Goal: Task Accomplishment & Management: Use online tool/utility

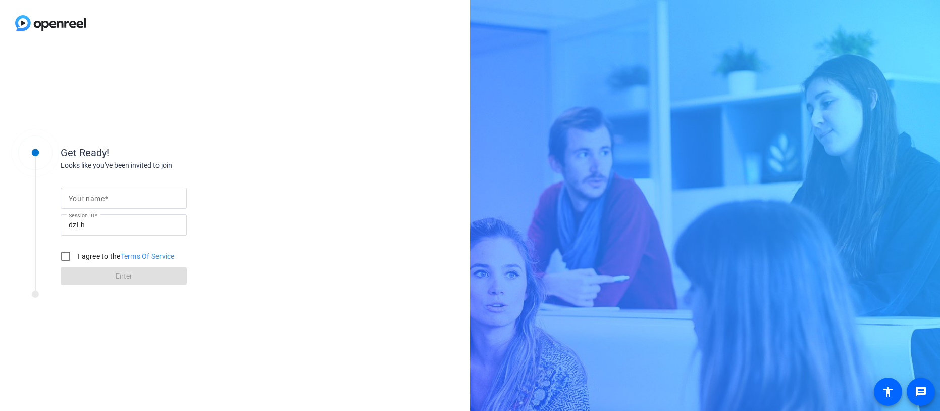
click at [115, 200] on input "Your name" at bounding box center [124, 198] width 110 height 12
type input "Elle Universal"
drag, startPoint x: 65, startPoint y: 260, endPoint x: 89, endPoint y: 273, distance: 27.4
click at [66, 260] on input "I agree to the Terms Of Service" at bounding box center [66, 256] width 20 height 20
checkbox input "true"
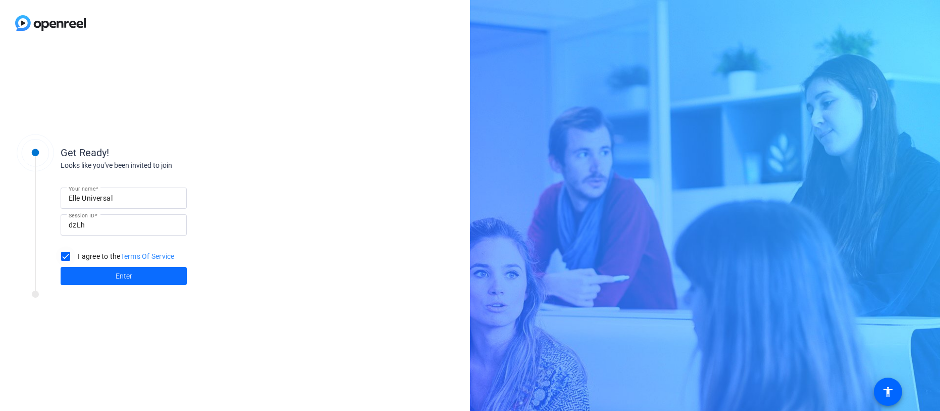
click at [93, 277] on span at bounding box center [124, 276] width 126 height 24
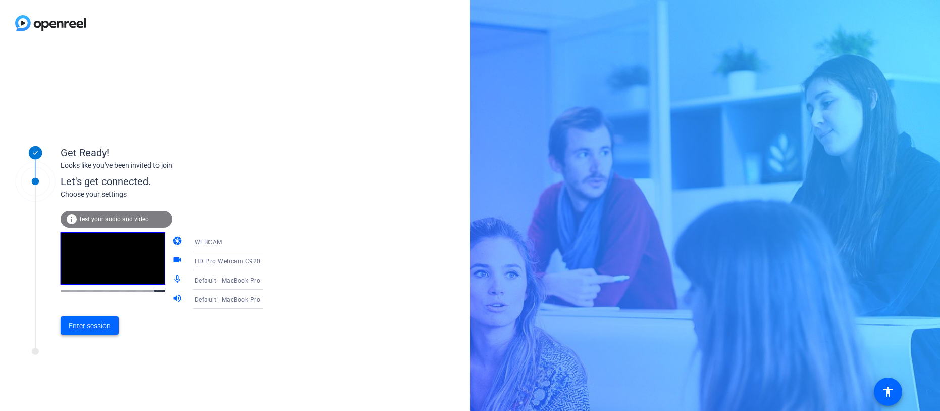
drag, startPoint x: 92, startPoint y: 328, endPoint x: 95, endPoint y: 321, distance: 7.7
click at [92, 328] on span "Enter session" at bounding box center [90, 325] width 42 height 11
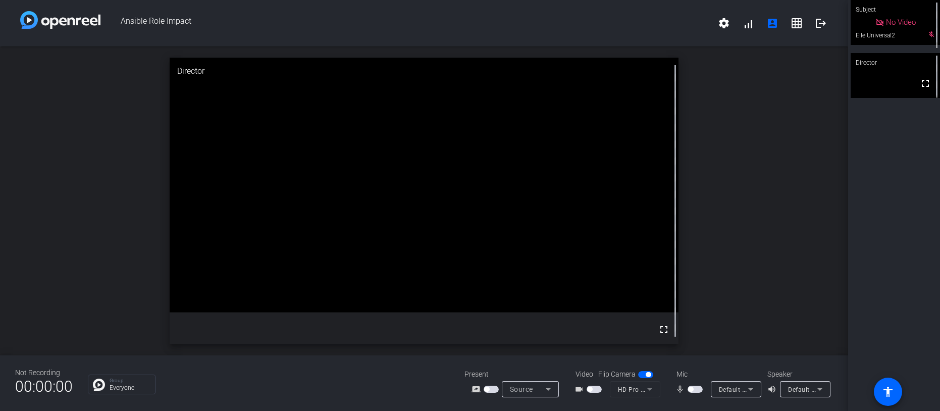
click at [694, 391] on span "button" at bounding box center [695, 388] width 15 height 7
click at [590, 386] on span "button" at bounding box center [589, 388] width 5 height 5
click at [697, 388] on span "button" at bounding box center [697, 388] width 5 height 5
click at [690, 388] on span "button" at bounding box center [690, 388] width 5 height 5
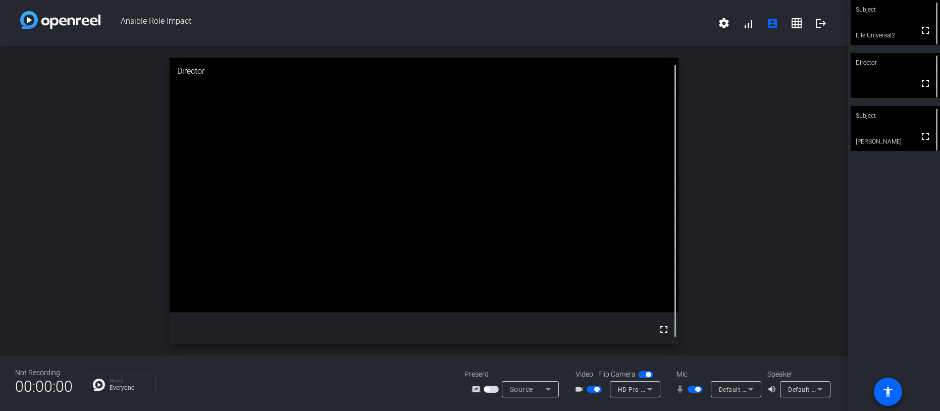
click at [698, 387] on span "button" at bounding box center [697, 388] width 5 height 5
click at [694, 387] on span "button" at bounding box center [695, 388] width 15 height 7
click at [698, 387] on span "button" at bounding box center [697, 388] width 5 height 5
click at [693, 388] on button "button" at bounding box center [695, 388] width 15 height 7
click at [698, 389] on span "button" at bounding box center [697, 388] width 5 height 5
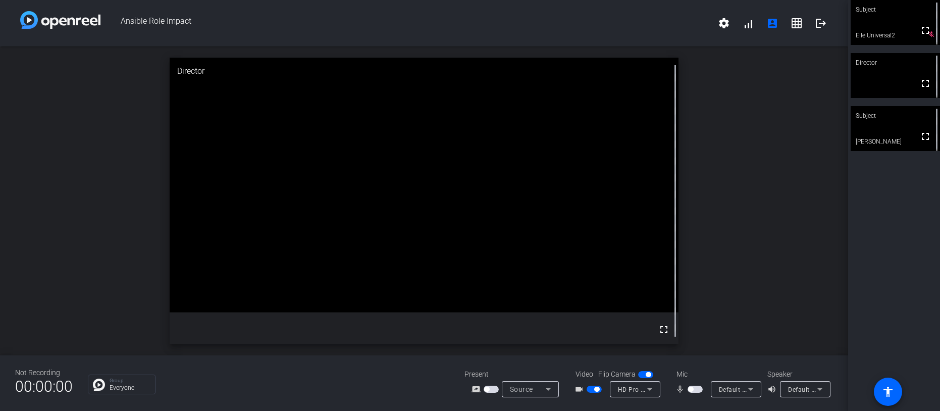
click at [598, 390] on span "button" at bounding box center [596, 388] width 5 height 5
click at [691, 386] on span "button" at bounding box center [690, 388] width 5 height 5
click at [698, 388] on span "button" at bounding box center [697, 388] width 5 height 5
click at [695, 386] on span "button" at bounding box center [695, 388] width 15 height 7
click at [694, 386] on span "button" at bounding box center [695, 388] width 15 height 7
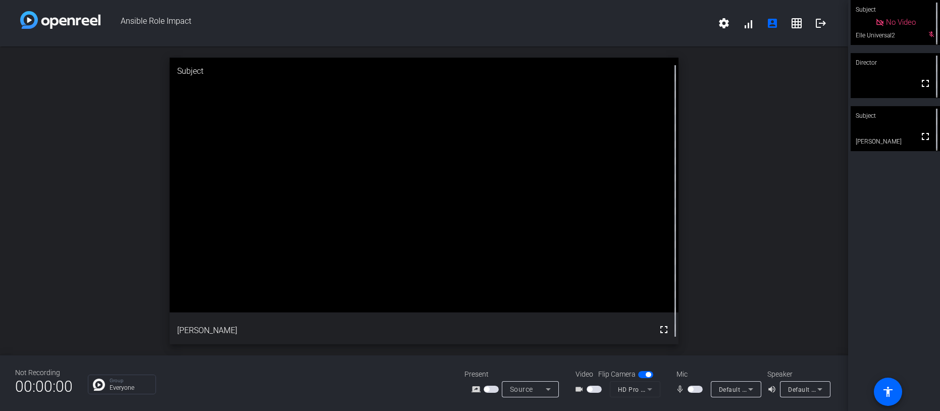
click at [699, 384] on mat-slide-toggle at bounding box center [696, 388] width 17 height 11
click at [697, 388] on span "button" at bounding box center [695, 388] width 15 height 7
click at [697, 387] on span "button" at bounding box center [697, 388] width 5 height 5
click at [691, 388] on span "button" at bounding box center [690, 388] width 5 height 5
